Goal: Task Accomplishment & Management: Understand process/instructions

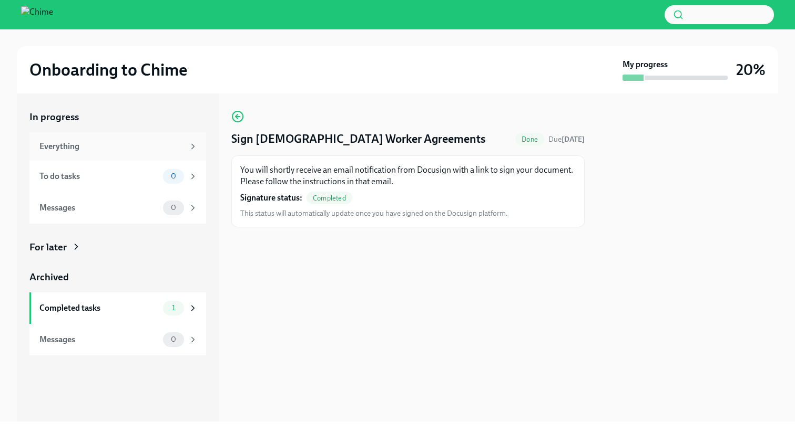
click at [190, 153] on div "Everything" at bounding box center [117, 146] width 177 height 28
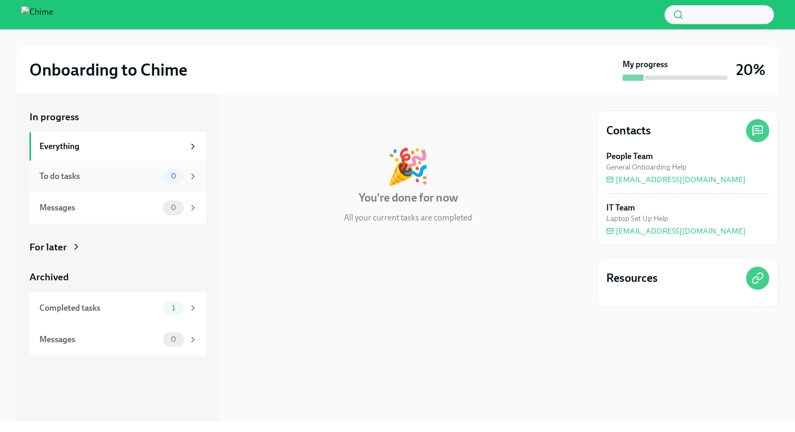
click at [174, 181] on div "0" at bounding box center [173, 176] width 21 height 15
click at [195, 209] on icon at bounding box center [192, 207] width 9 height 9
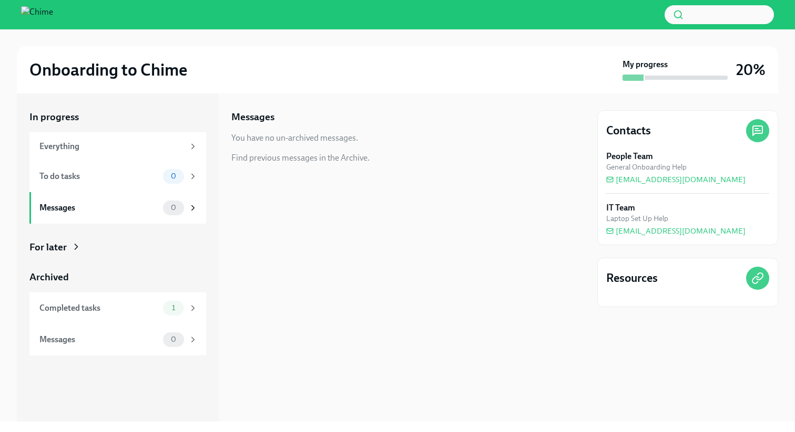
click at [77, 248] on icon at bounding box center [76, 246] width 3 height 5
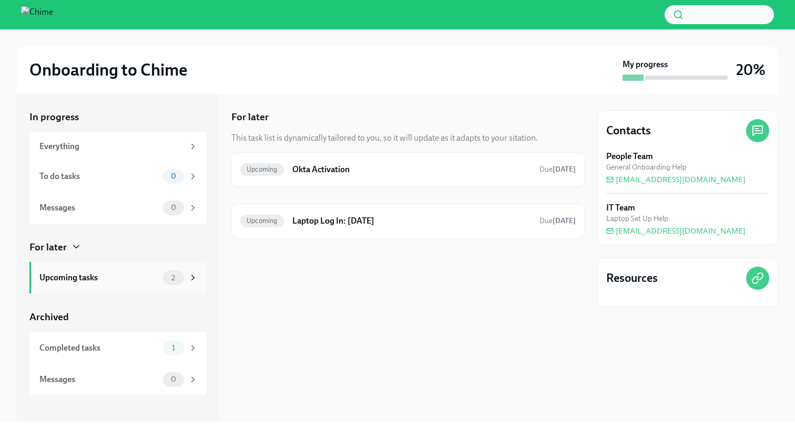
click at [123, 287] on div "Upcoming tasks 2" at bounding box center [117, 278] width 177 height 32
click at [131, 276] on div "Upcoming tasks" at bounding box center [98, 278] width 119 height 12
click at [395, 225] on h6 "Laptop Log In: [DATE]" at bounding box center [411, 221] width 239 height 12
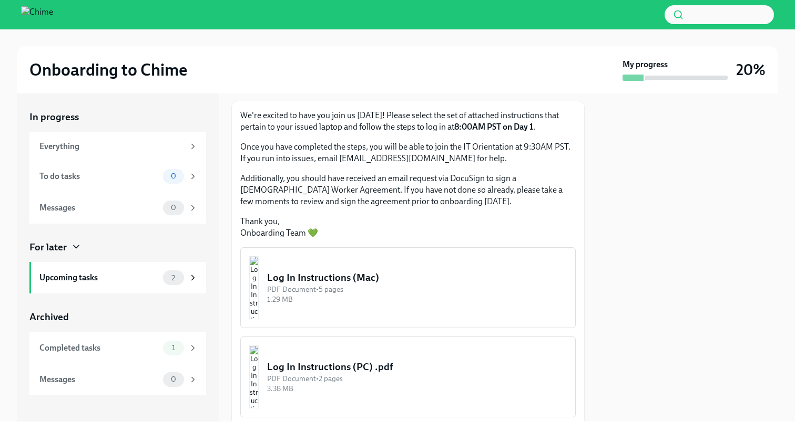
scroll to position [56, 0]
click at [380, 280] on div "Log In Instructions (Mac)" at bounding box center [417, 277] width 300 height 14
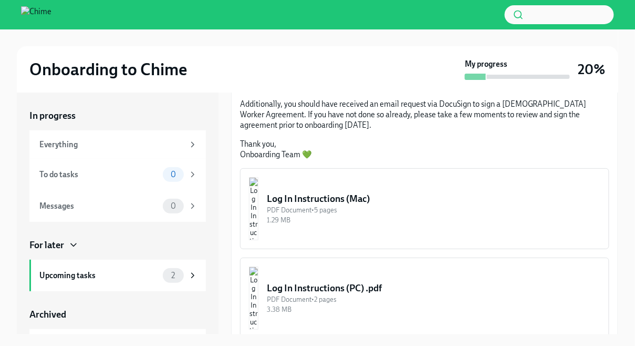
scroll to position [136, 0]
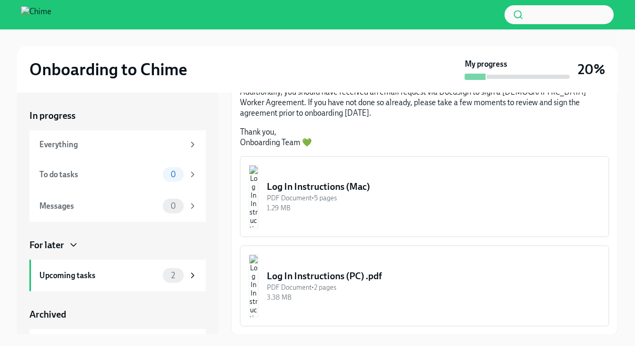
click at [259, 189] on img "button" at bounding box center [253, 196] width 9 height 63
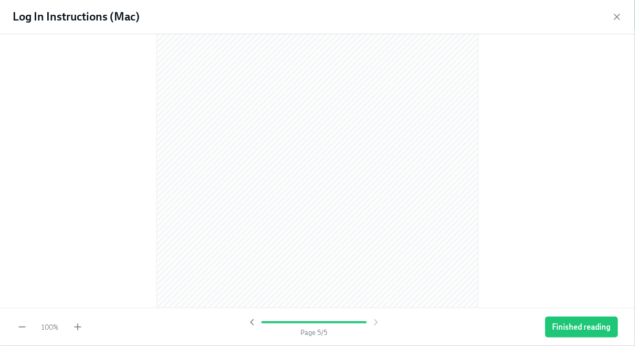
scroll to position [1849, 0]
click at [619, 13] on icon "button" at bounding box center [617, 17] width 11 height 11
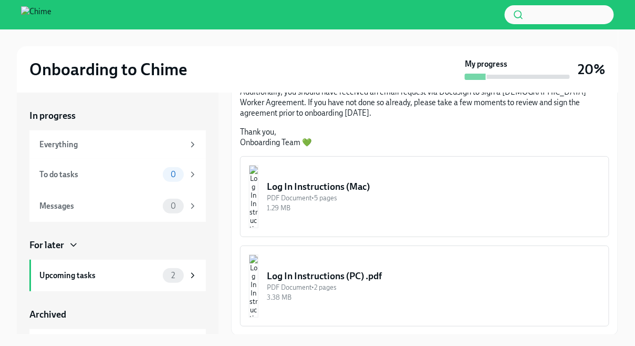
scroll to position [18, 0]
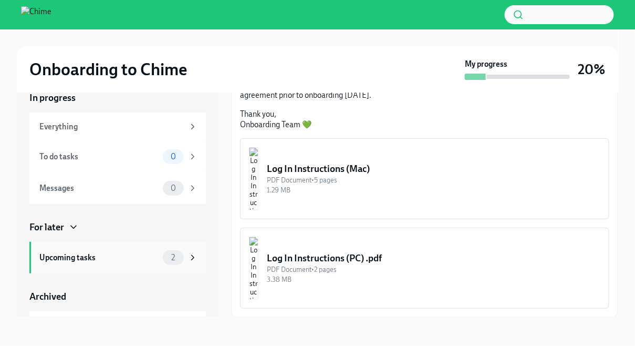
click at [177, 258] on span "2" at bounding box center [173, 258] width 16 height 8
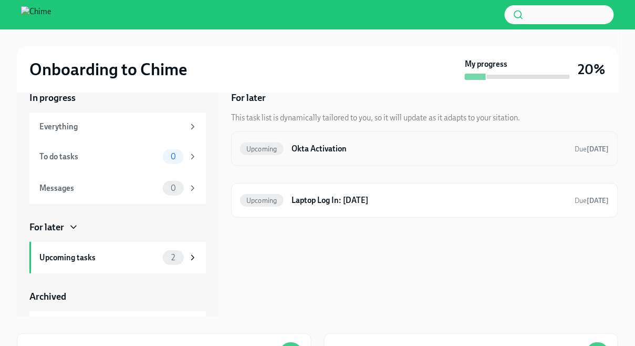
click at [339, 150] on h6 "Okta Activation" at bounding box center [429, 149] width 275 height 12
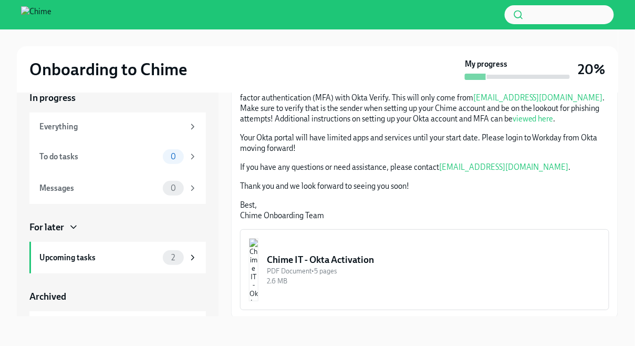
scroll to position [185, 0]
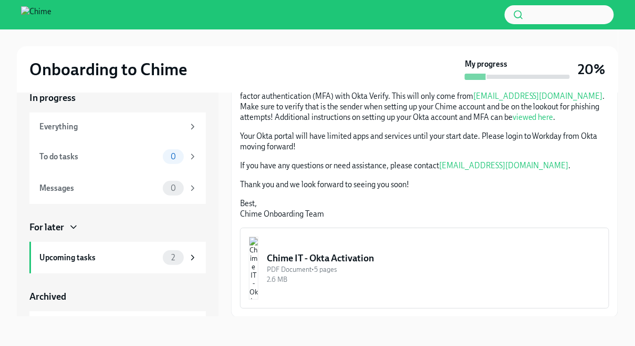
click at [376, 258] on div "Chime IT - Okta Activation" at bounding box center [434, 258] width 334 height 13
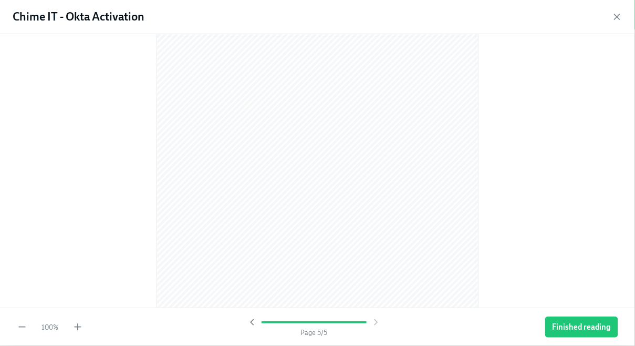
scroll to position [1824, 0]
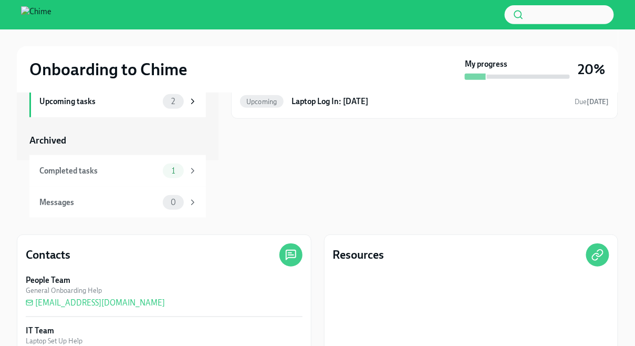
scroll to position [150, 0]
